Goal: Transaction & Acquisition: Subscribe to service/newsletter

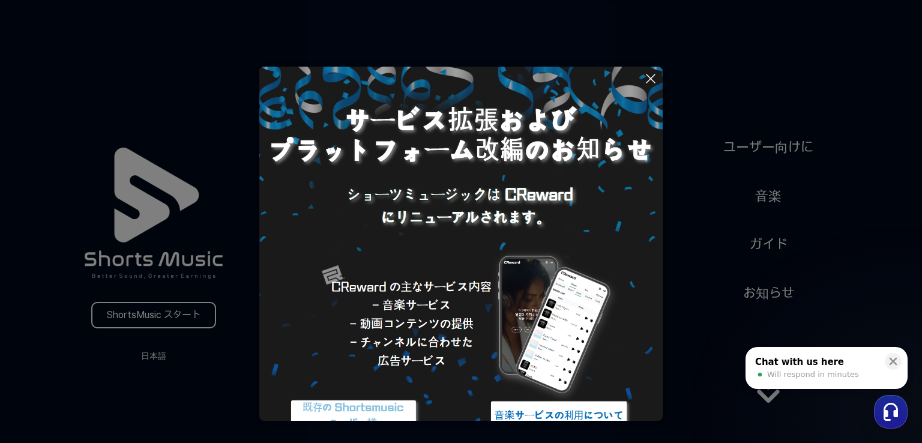
click at [722, 410] on button at bounding box center [461, 221] width 922 height 443
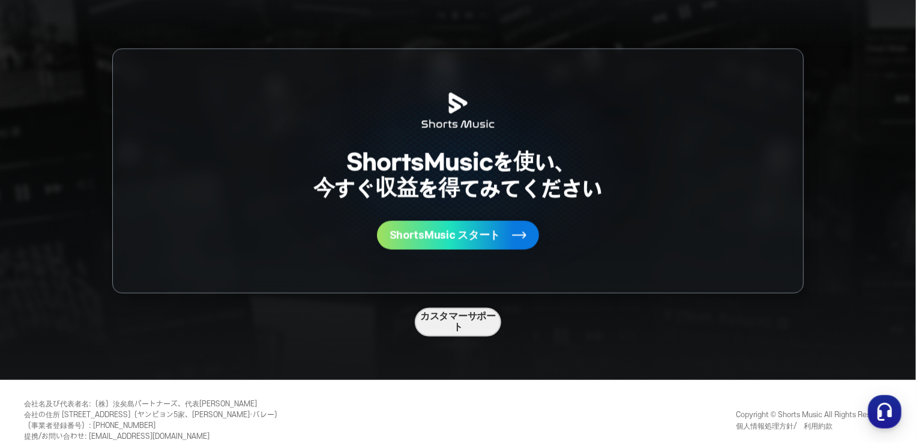
scroll to position [3172, 0]
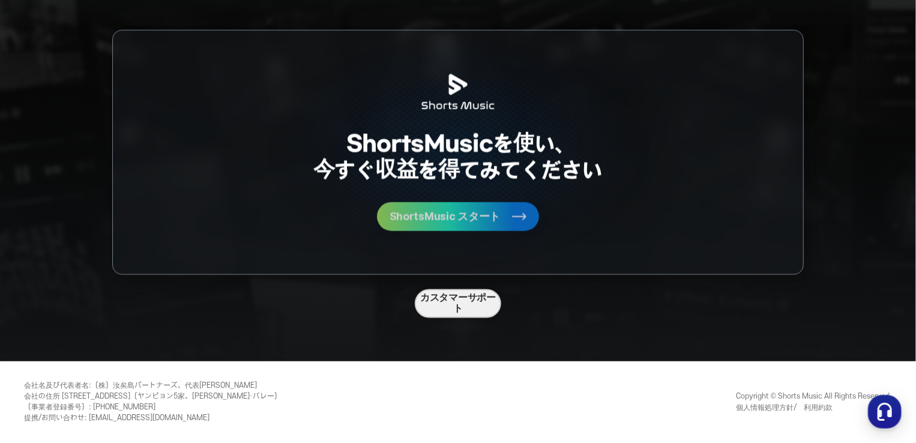
click at [471, 212] on span "ShortsMusic スタート" at bounding box center [445, 216] width 111 height 11
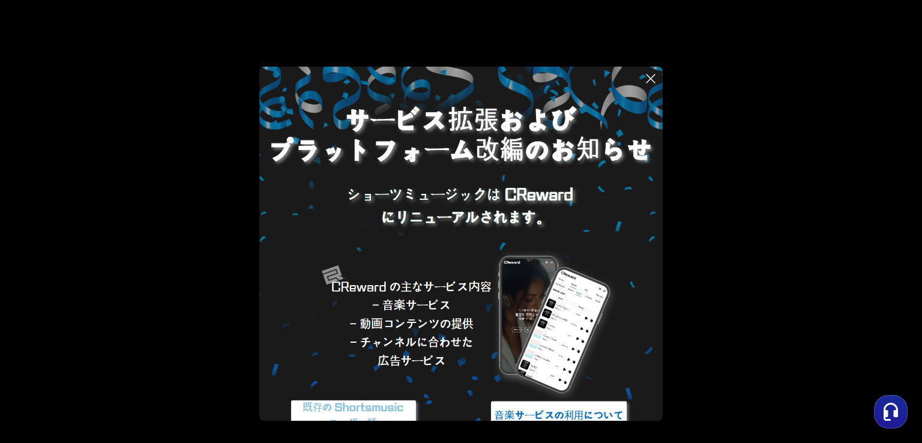
click at [836, 250] on button at bounding box center [461, 221] width 922 height 443
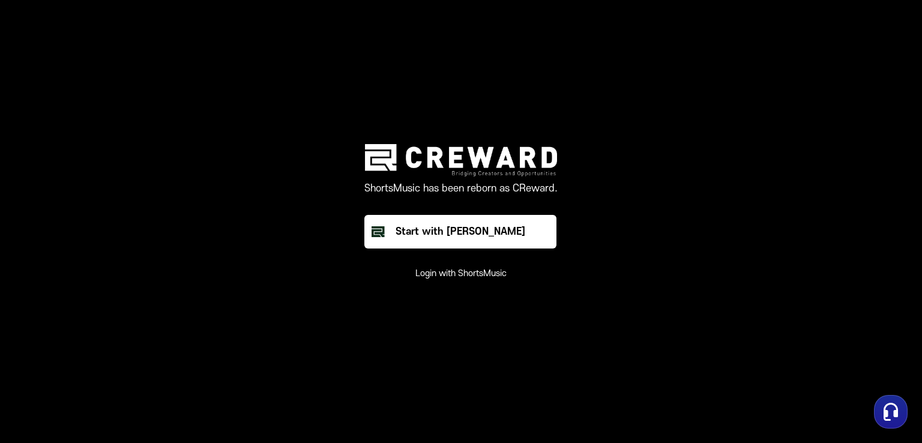
click at [742, 346] on main "ShortsMusic has been reborn as CReward. Start with Creward Login with ShortsMus…" at bounding box center [461, 221] width 922 height 443
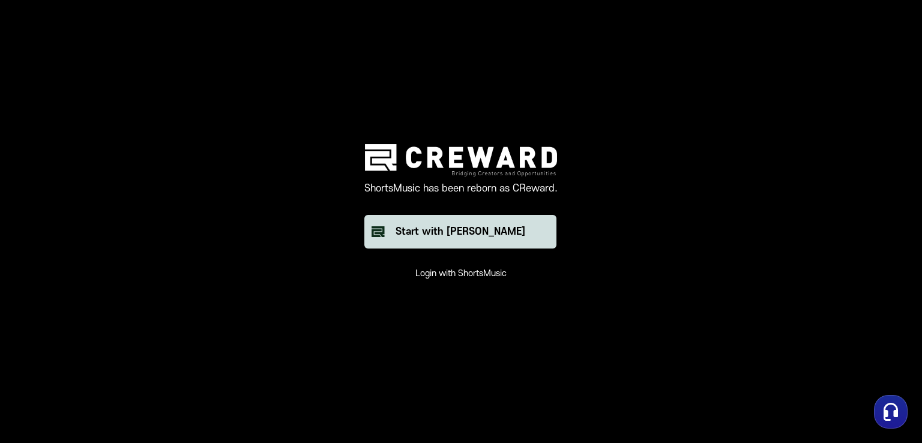
click at [501, 237] on div "Start with [PERSON_NAME]" at bounding box center [461, 232] width 130 height 14
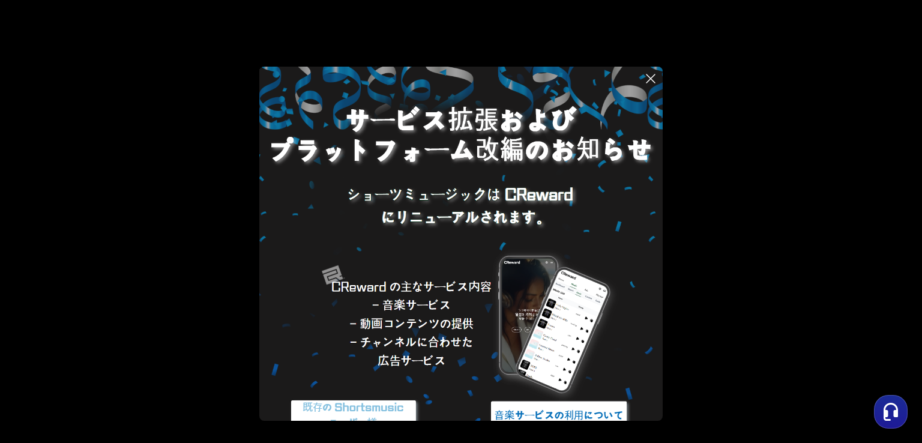
click at [732, 335] on button at bounding box center [461, 221] width 922 height 443
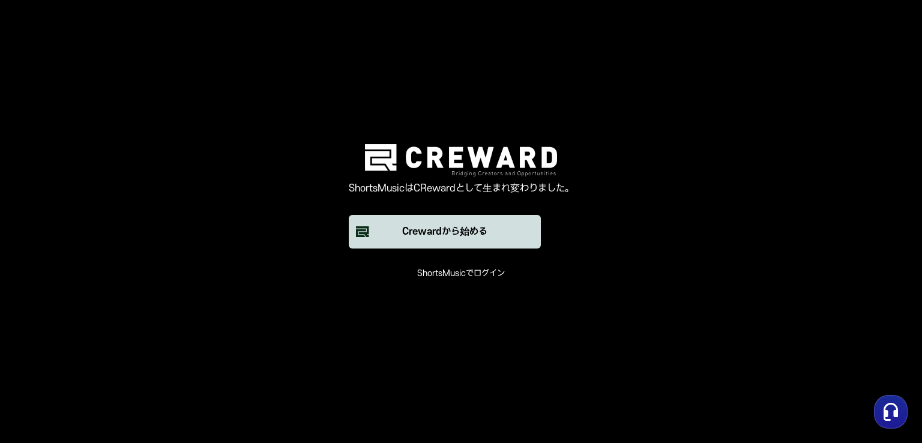
click at [465, 235] on font "Crewardから始める" at bounding box center [444, 231] width 85 height 11
